Goal: Task Accomplishment & Management: Manage account settings

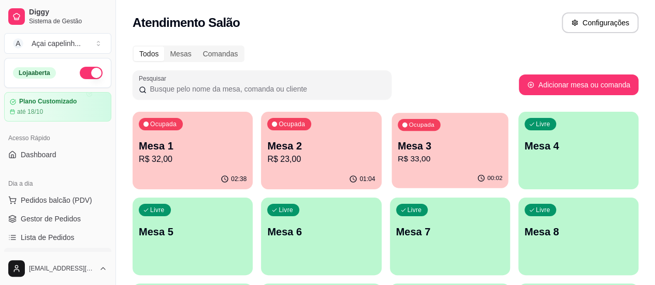
click at [391, 170] on div "00:02" at bounding box center [449, 179] width 116 height 20
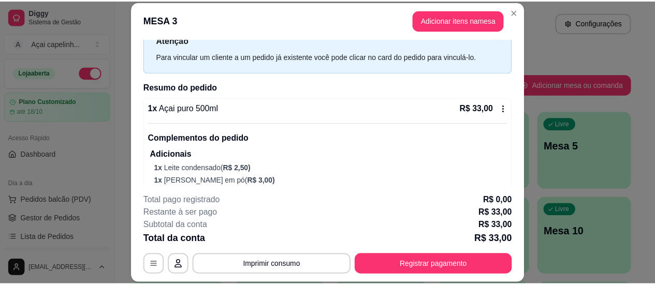
scroll to position [85, 0]
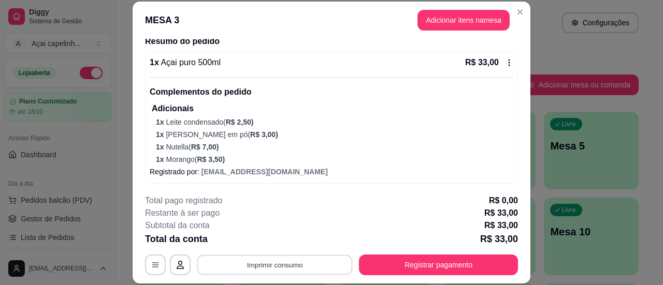
click at [290, 267] on button "Imprimir consumo" at bounding box center [274, 265] width 155 height 20
click at [270, 240] on button "IMPRESSORA" at bounding box center [274, 241] width 72 height 16
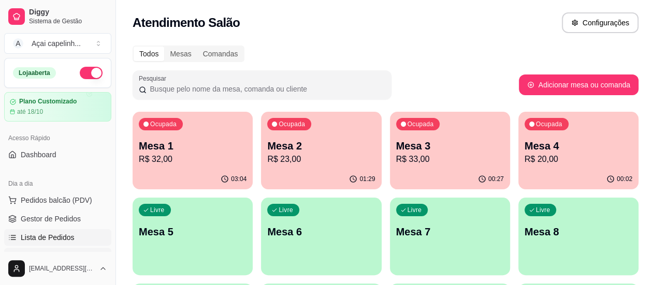
click at [43, 232] on span "Lista de Pedidos" at bounding box center [48, 237] width 54 height 10
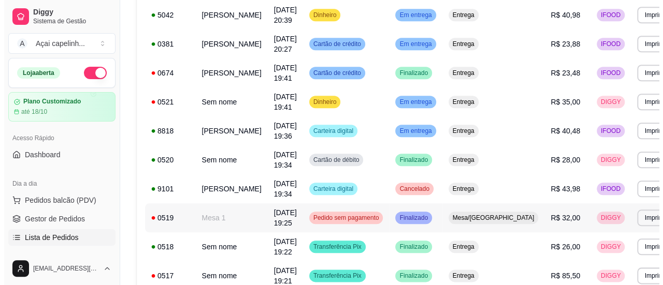
scroll to position [466, 0]
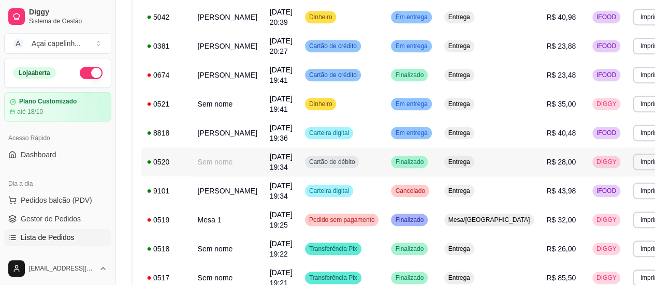
click at [270, 171] on span "[DATE] 19:34" at bounding box center [281, 162] width 23 height 19
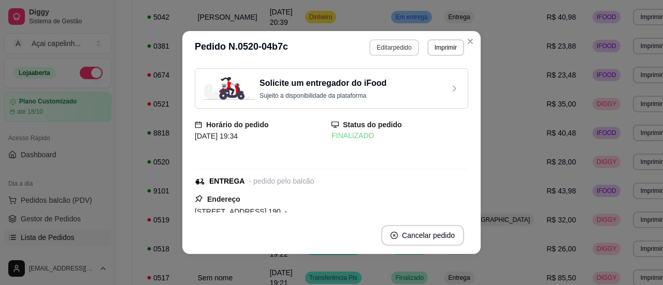
click at [375, 49] on button "Editar pedido" at bounding box center [393, 47] width 49 height 17
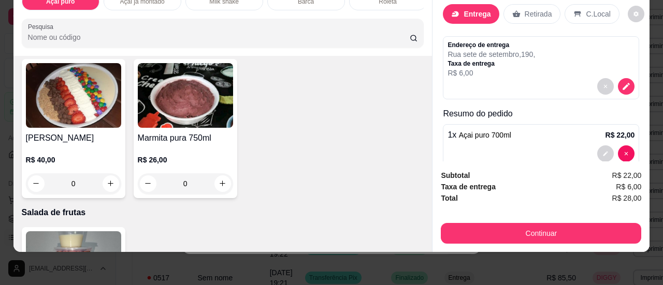
scroll to position [0, 0]
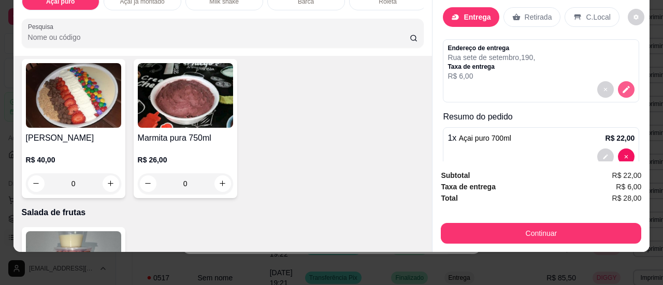
click at [618, 81] on button "decrease-product-quantity" at bounding box center [626, 89] width 17 height 17
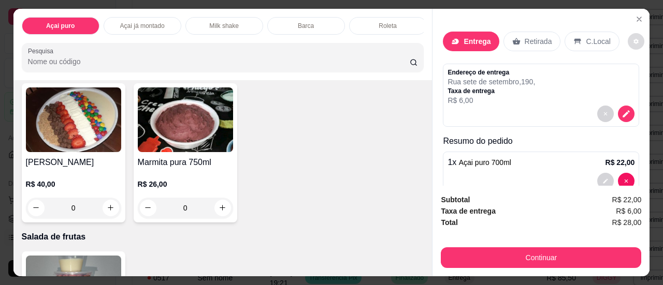
click at [633, 39] on icon "decrease-product-quantity" at bounding box center [635, 41] width 5 height 5
click at [635, 15] on icon "Close" at bounding box center [639, 19] width 8 height 8
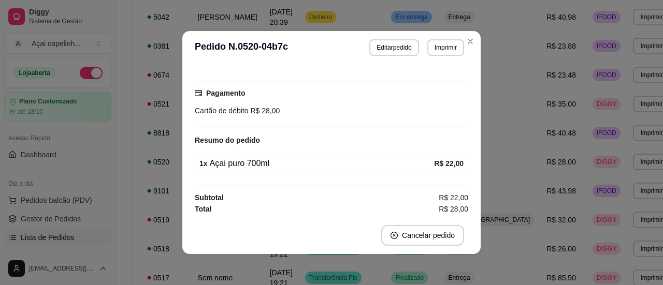
scroll to position [2, 0]
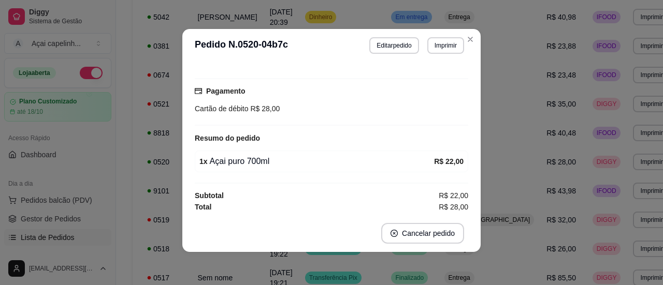
click at [238, 105] on span "Cartão de débito" at bounding box center [222, 109] width 54 height 8
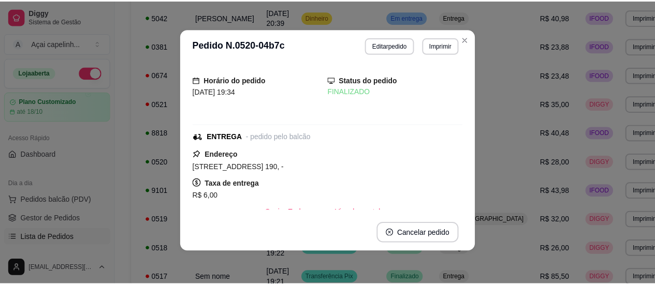
scroll to position [0, 0]
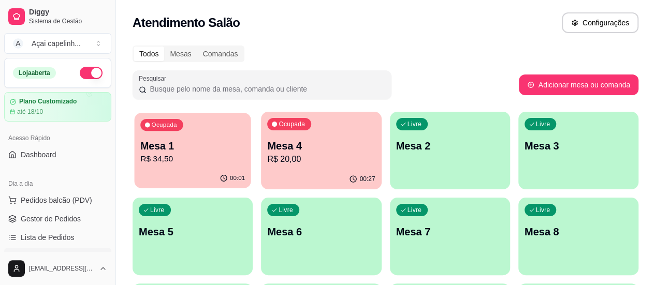
click at [213, 161] on p "R$ 34,50" at bounding box center [192, 159] width 105 height 12
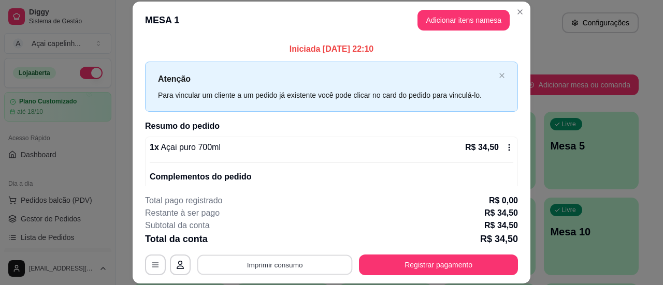
click at [197, 258] on button "Imprimir consumo" at bounding box center [274, 265] width 155 height 20
click at [246, 237] on button "IMPRESSORA" at bounding box center [274, 241] width 72 height 16
